Goal: Information Seeking & Learning: Learn about a topic

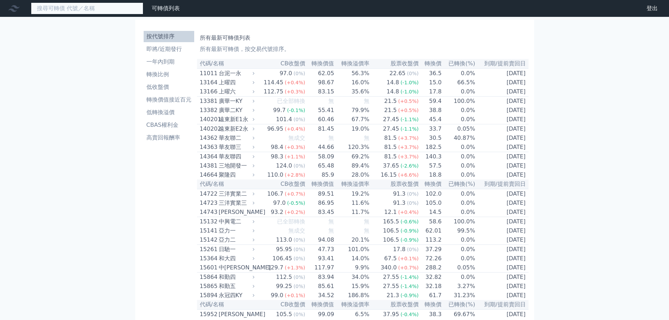
click at [54, 7] on input at bounding box center [87, 8] width 112 height 12
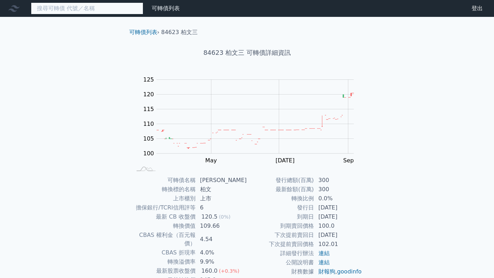
click at [85, 7] on input at bounding box center [87, 8] width 112 height 12
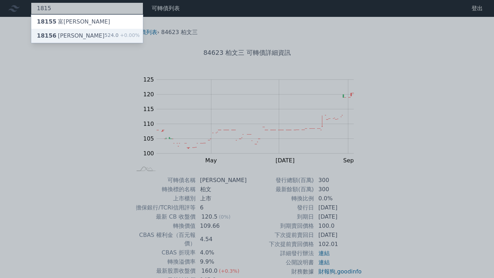
type input "1815"
click at [100, 29] on div "18156 富喬六 524.0 +0.00%" at bounding box center [87, 36] width 112 height 14
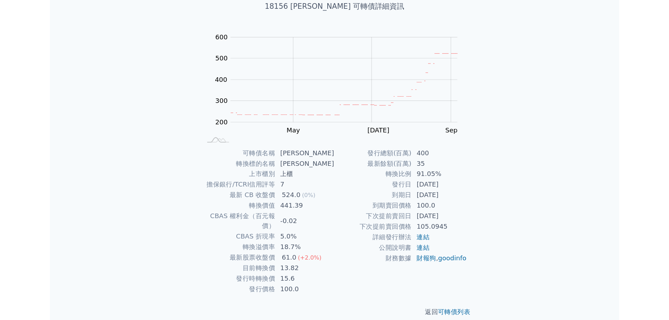
scroll to position [5, 0]
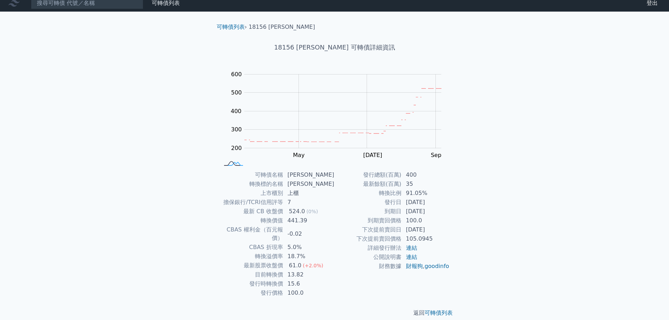
click at [233, 165] on rect at bounding box center [233, 163] width 23 height 7
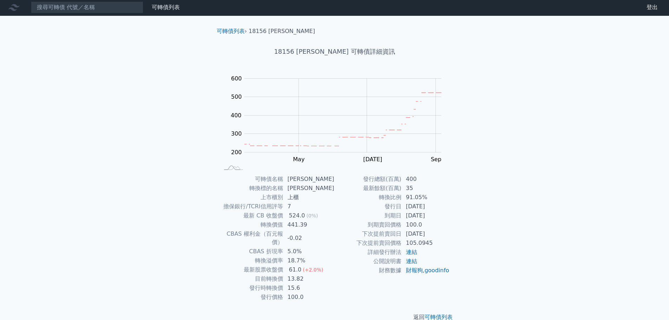
scroll to position [0, 0]
